Goal: Navigation & Orientation: Find specific page/section

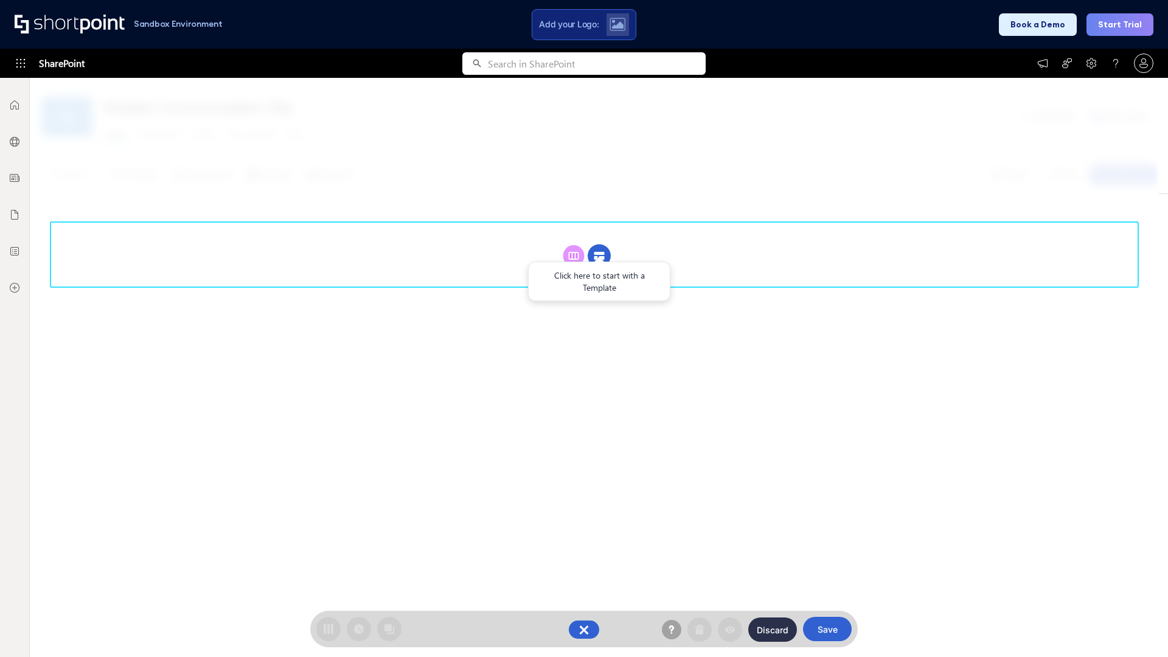
click at [599, 256] on circle at bounding box center [599, 256] width 23 height 23
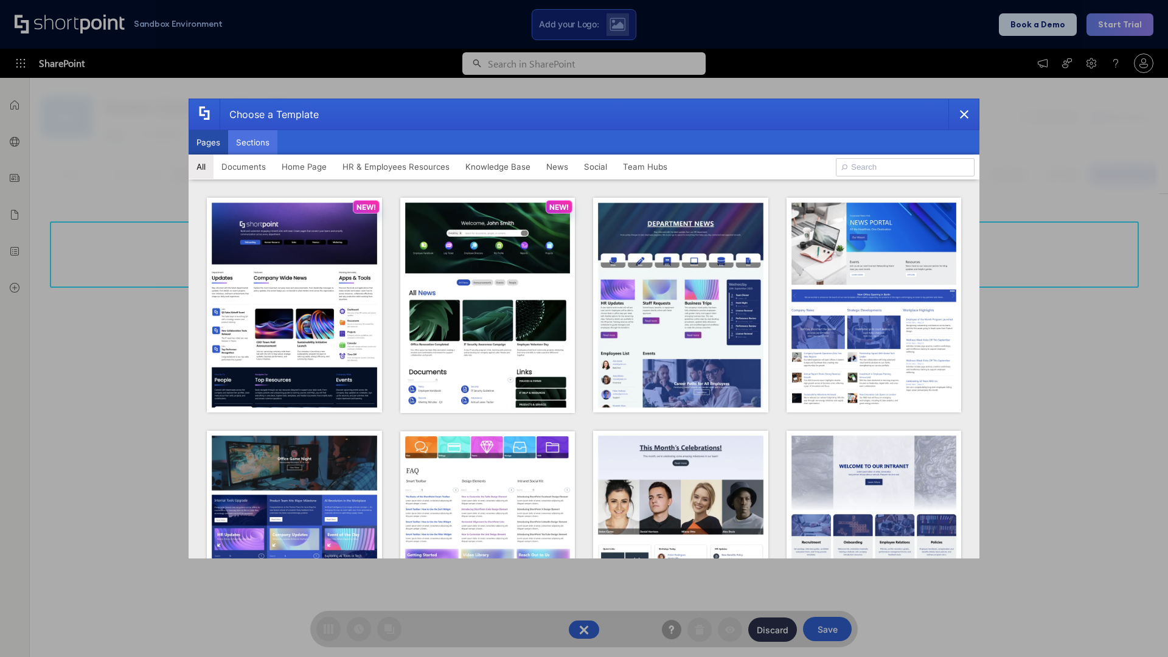
click at [252, 142] on button "Sections" at bounding box center [252, 142] width 49 height 24
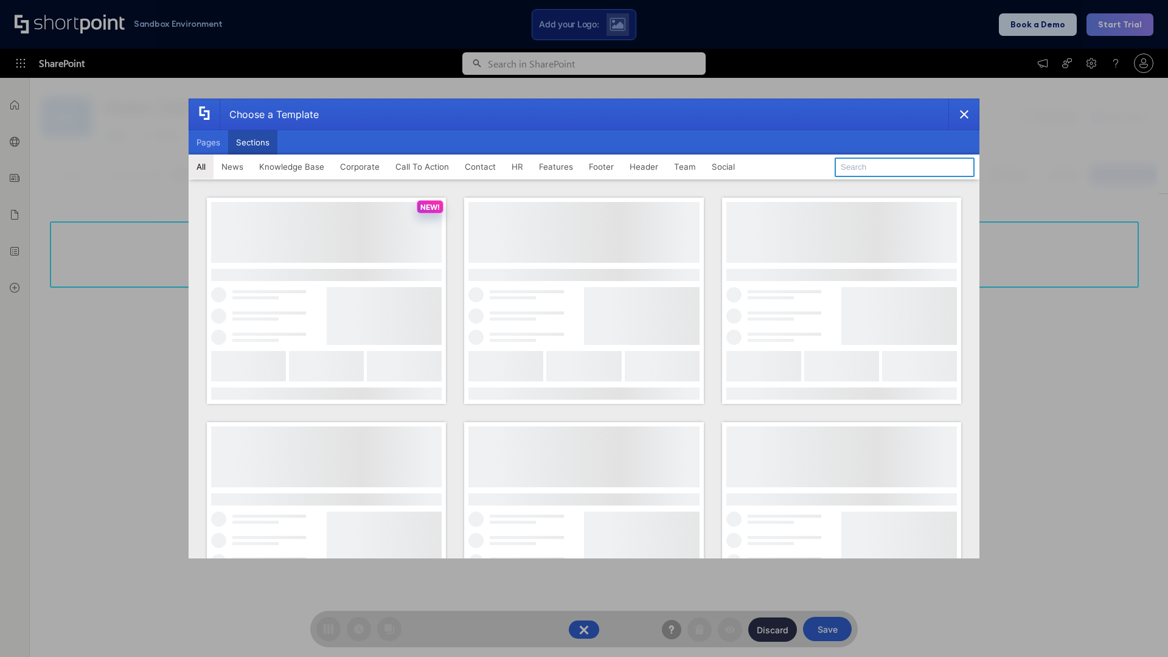
type input "Features Kit 1"
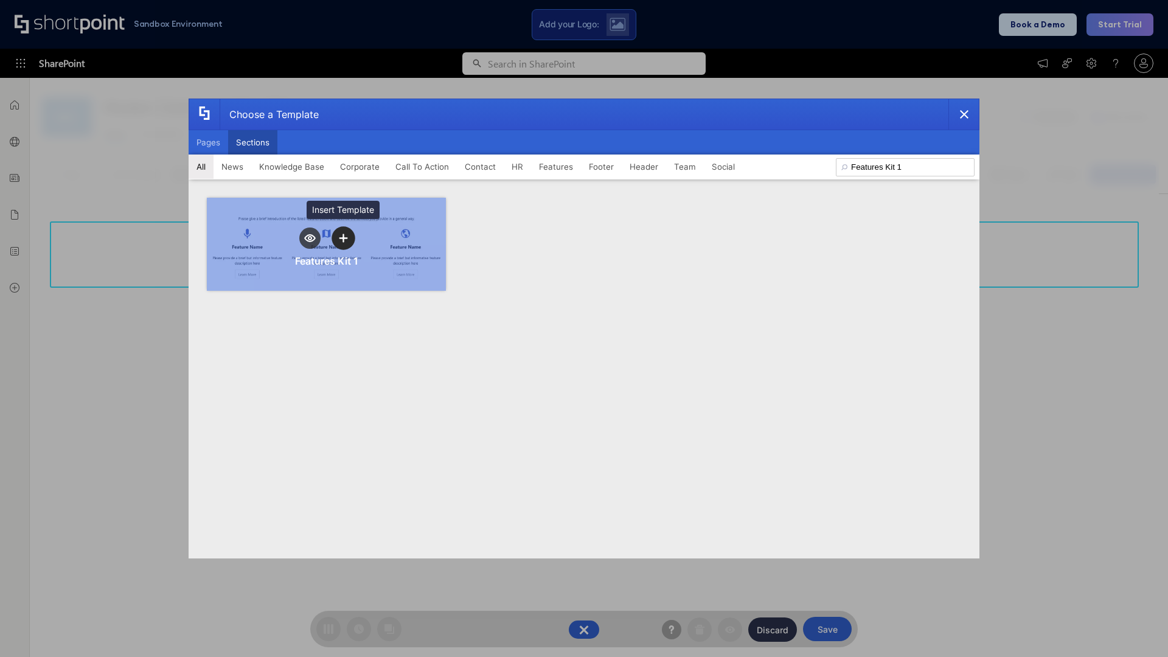
click at [343, 238] on icon "template selector" at bounding box center [343, 238] width 9 height 9
